Goal: Book appointment/travel/reservation

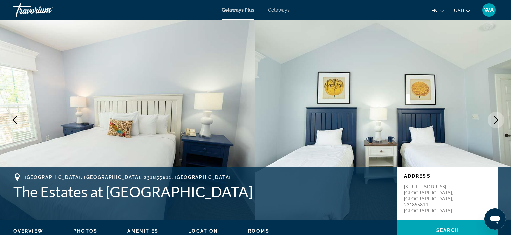
click at [496, 117] on icon "Next image" at bounding box center [496, 120] width 8 height 8
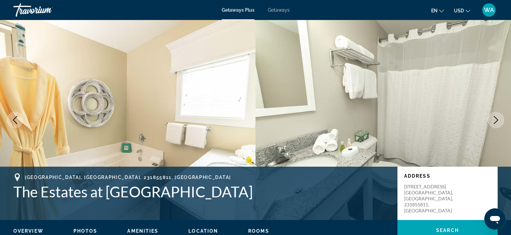
click at [496, 117] on icon "Next image" at bounding box center [496, 120] width 8 height 8
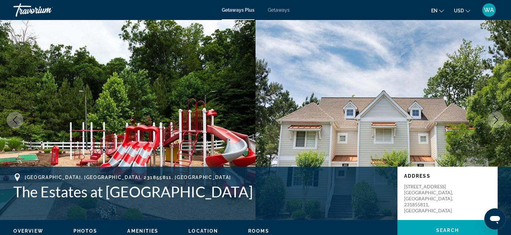
click at [496, 117] on icon "Next image" at bounding box center [496, 120] width 8 height 8
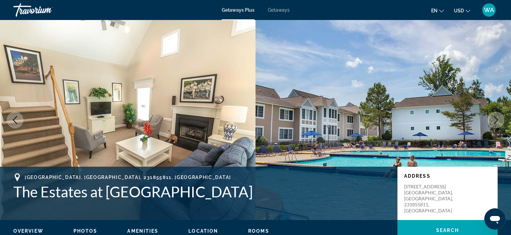
click at [234, 9] on span "Getaways Plus" at bounding box center [238, 9] width 33 height 5
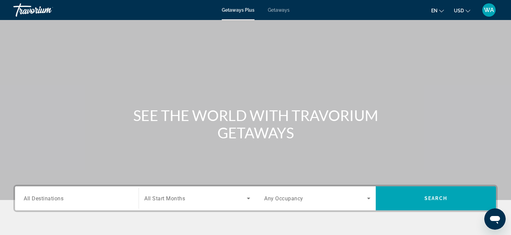
click at [234, 9] on span "Getaways Plus" at bounding box center [238, 9] width 33 height 5
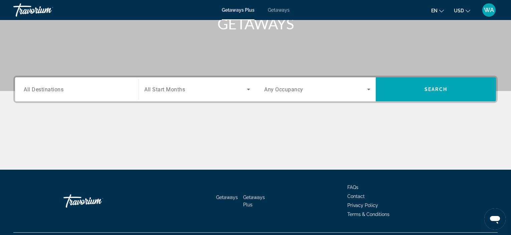
scroll to position [113, 0]
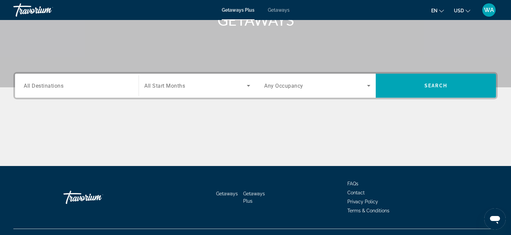
click at [50, 87] on span "All Destinations" at bounding box center [44, 85] width 40 height 6
click at [50, 87] on input "Destination All Destinations" at bounding box center [77, 86] width 106 height 8
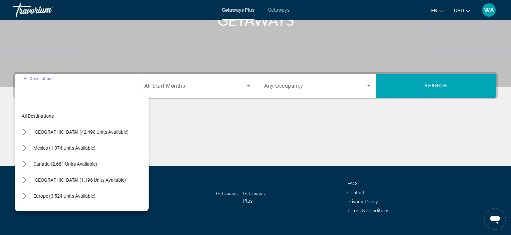
scroll to position [126, 0]
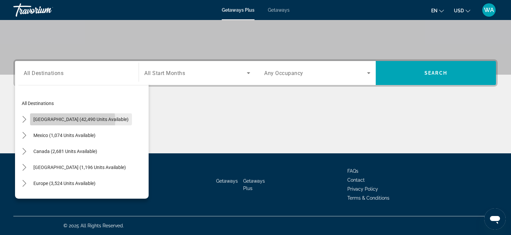
click at [59, 121] on span "[GEOGRAPHIC_DATA] (42,490 units available)" at bounding box center [80, 119] width 95 height 5
type input "**********"
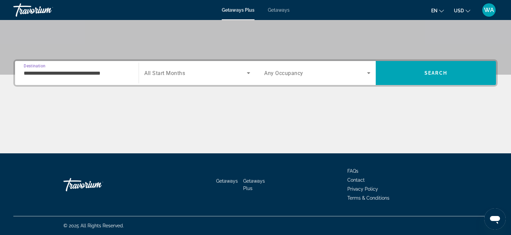
click at [247, 73] on icon "Search widget" at bounding box center [248, 73] width 8 height 8
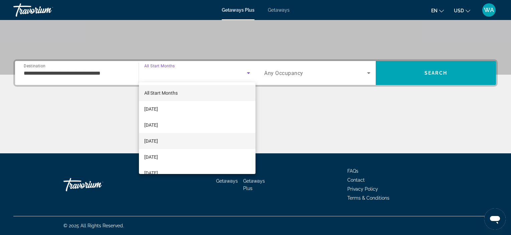
click at [181, 139] on mat-option "[DATE]" at bounding box center [197, 141] width 117 height 16
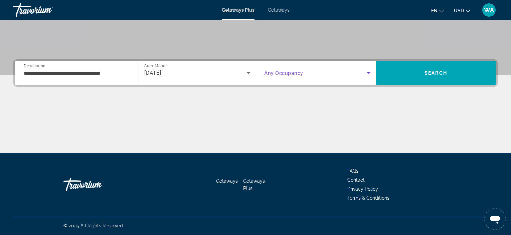
click at [368, 72] on icon "Search widget" at bounding box center [369, 73] width 8 height 8
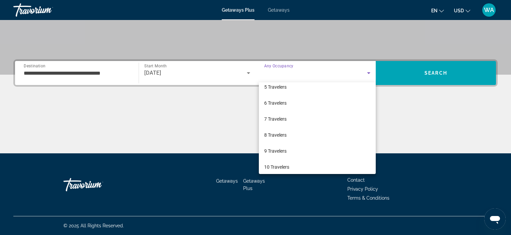
scroll to position [74, 0]
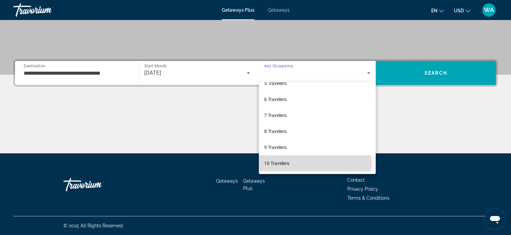
click at [303, 162] on mat-option "10 Travelers" at bounding box center [317, 164] width 117 height 16
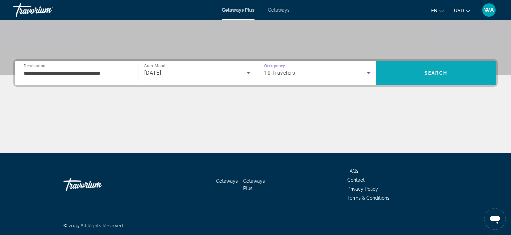
click at [450, 72] on span "Search" at bounding box center [436, 73] width 120 height 16
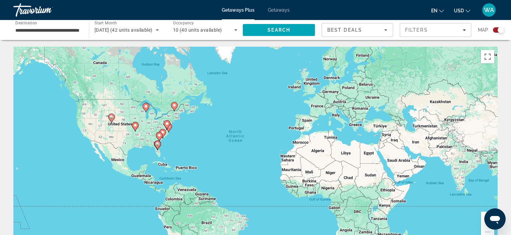
click at [501, 29] on div "Search widget" at bounding box center [500, 30] width 7 height 7
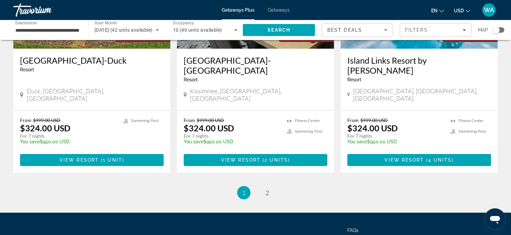
scroll to position [850, 0]
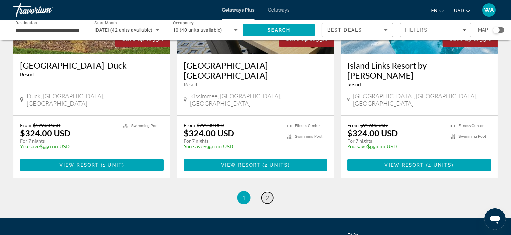
click at [264, 192] on link "page 2" at bounding box center [267, 198] width 12 height 12
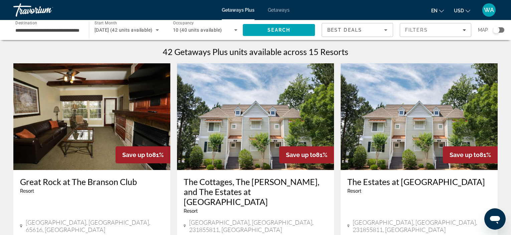
click at [271, 9] on span "Getaways" at bounding box center [279, 9] width 22 height 5
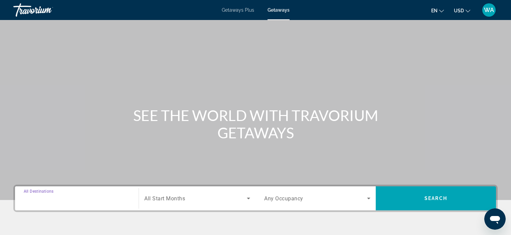
click at [71, 202] on input "Destination All Destinations" at bounding box center [77, 199] width 106 height 8
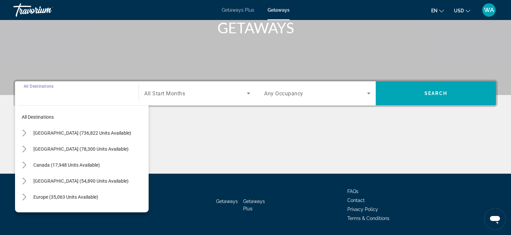
scroll to position [126, 0]
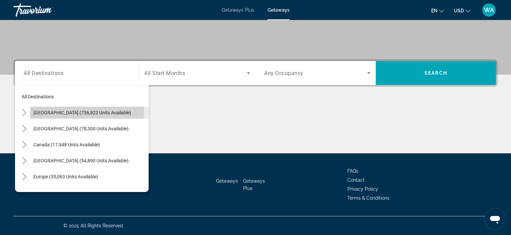
click at [47, 110] on span "[GEOGRAPHIC_DATA] (736,822 units available)" at bounding box center [82, 112] width 98 height 5
type input "**********"
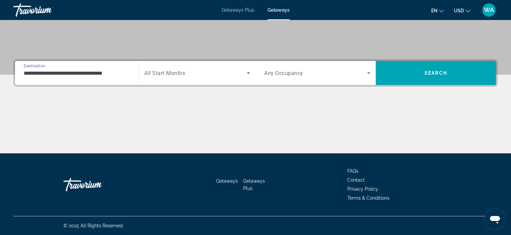
click at [249, 72] on icon "Search widget" at bounding box center [248, 73] width 8 height 8
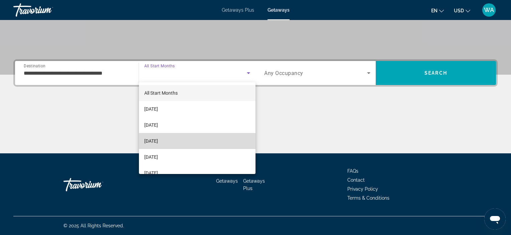
click at [198, 145] on mat-option "[DATE]" at bounding box center [197, 141] width 117 height 16
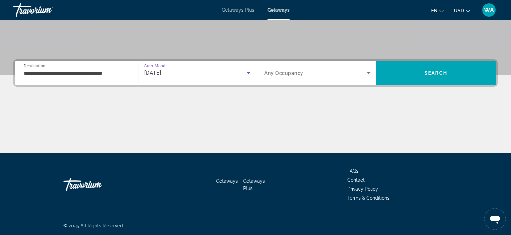
click at [368, 73] on icon "Search widget" at bounding box center [368, 73] width 3 height 2
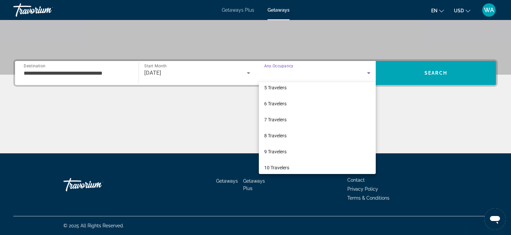
scroll to position [74, 0]
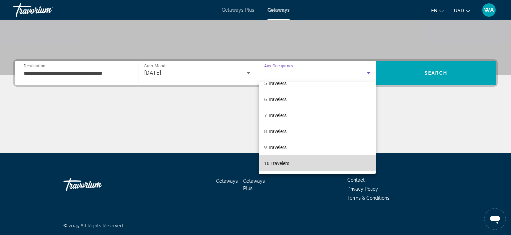
click at [330, 168] on mat-option "10 Travelers" at bounding box center [317, 164] width 117 height 16
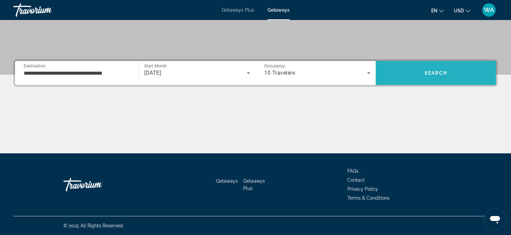
click at [422, 69] on span "Search" at bounding box center [436, 73] width 120 height 16
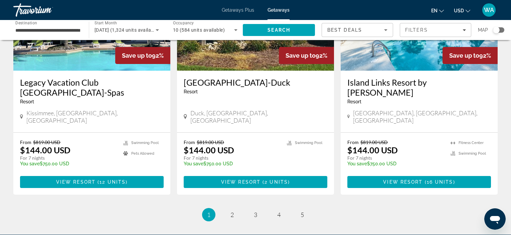
scroll to position [834, 0]
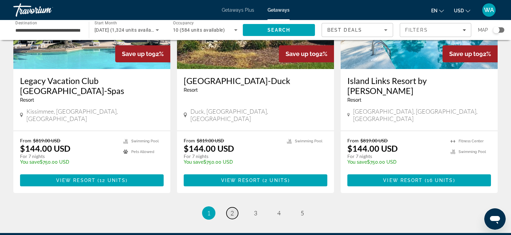
click at [231, 210] on span "2" at bounding box center [231, 213] width 3 height 7
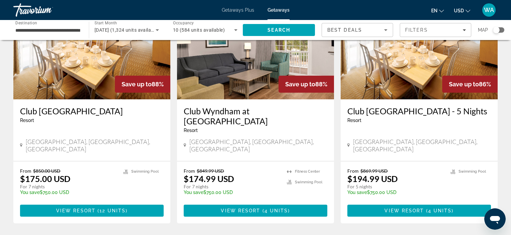
scroll to position [809, 0]
